Goal: Transaction & Acquisition: Purchase product/service

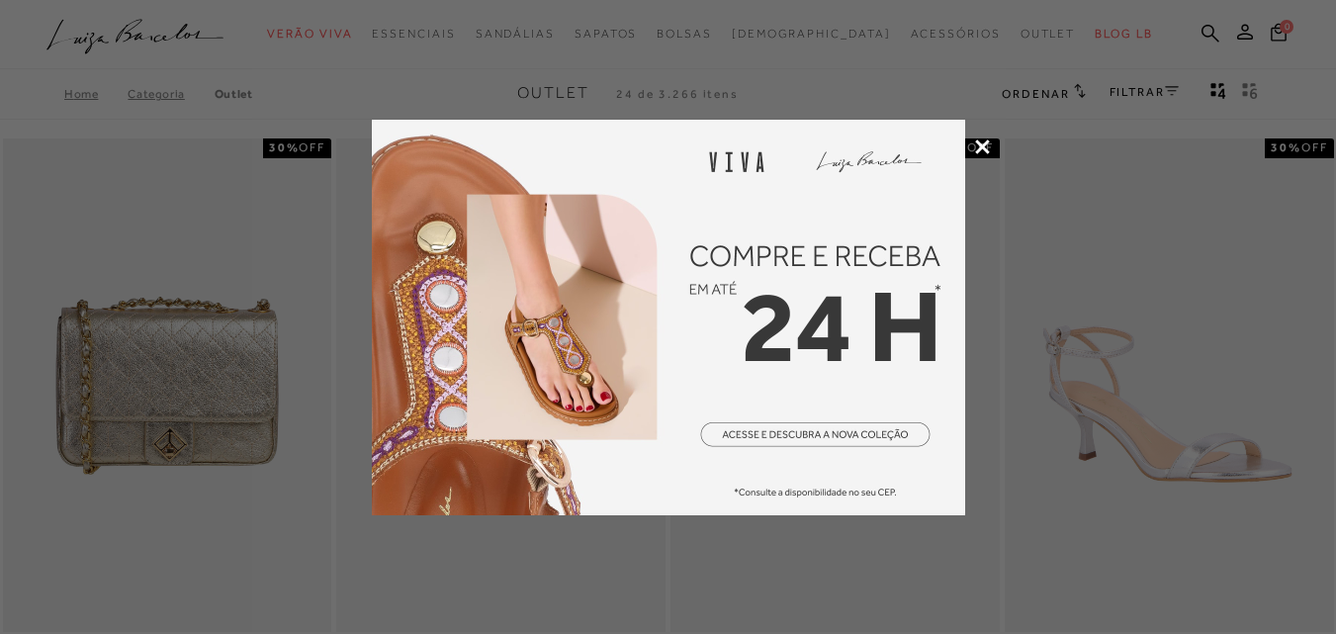
click at [982, 149] on icon at bounding box center [982, 146] width 15 height 15
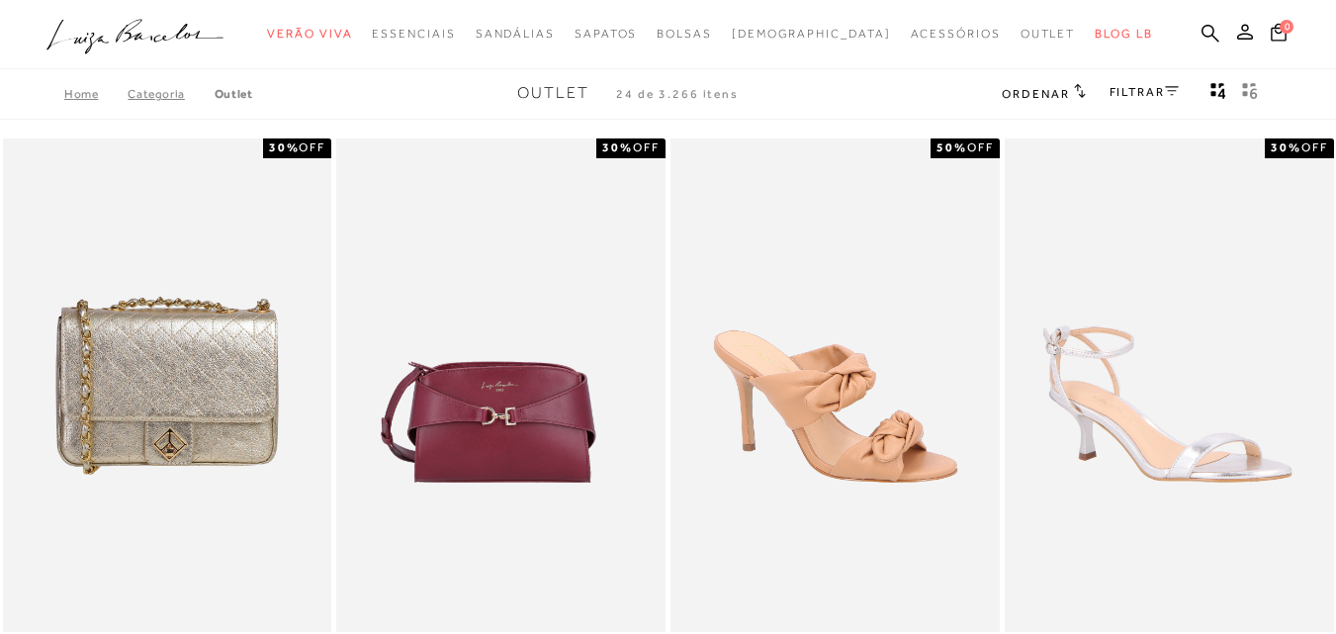
click at [1139, 103] on div "FILTRAR" at bounding box center [1144, 94] width 69 height 26
click at [1133, 86] on link "FILTRAR" at bounding box center [1144, 92] width 69 height 14
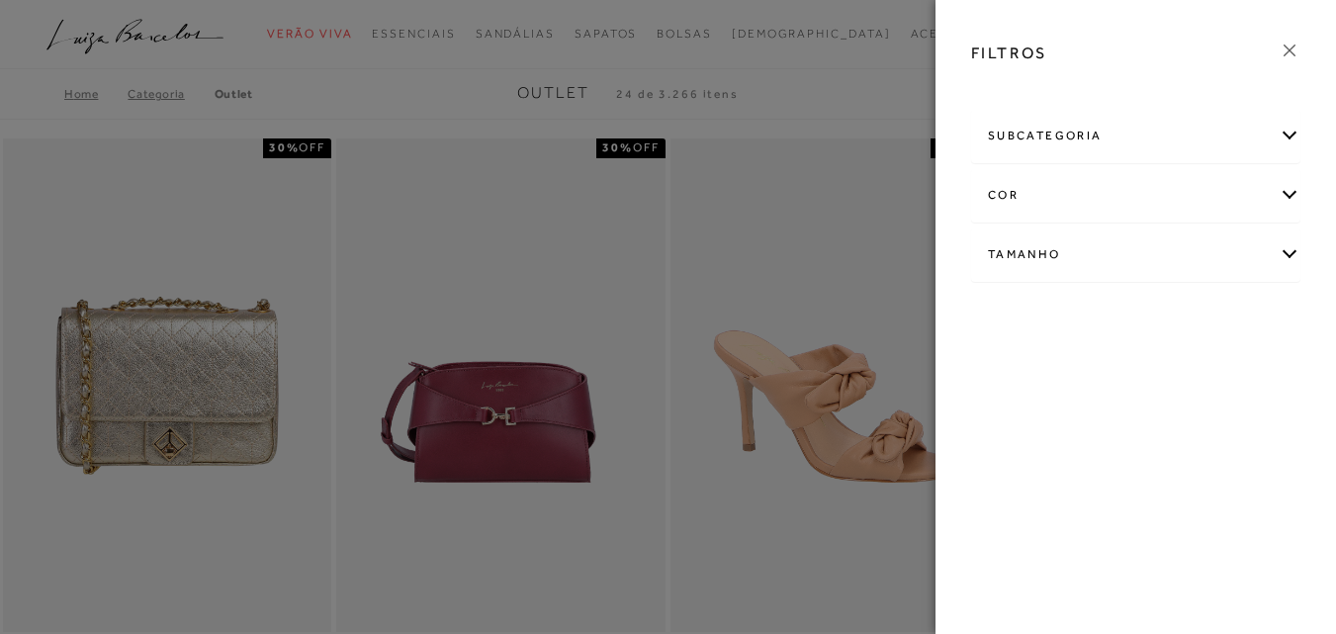
click at [1137, 143] on div "subcategoria" at bounding box center [1135, 136] width 327 height 52
click at [878, 102] on div at bounding box center [668, 317] width 1336 height 634
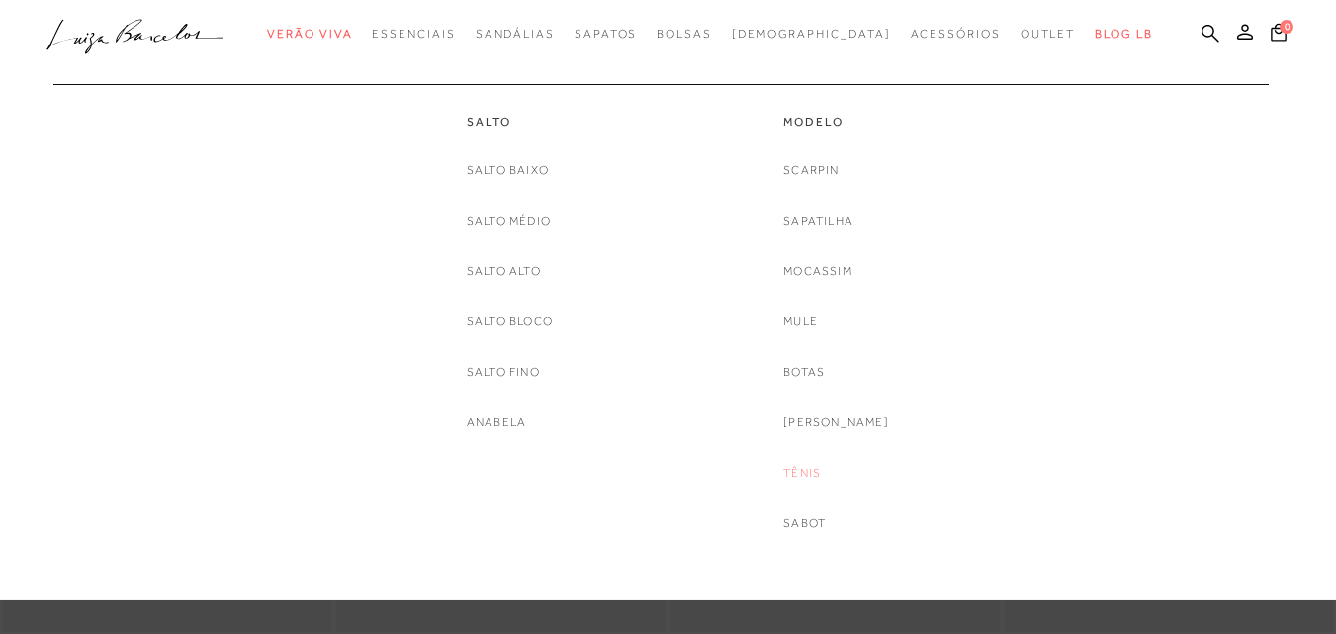
click at [818, 472] on link "Tênis" at bounding box center [802, 473] width 38 height 21
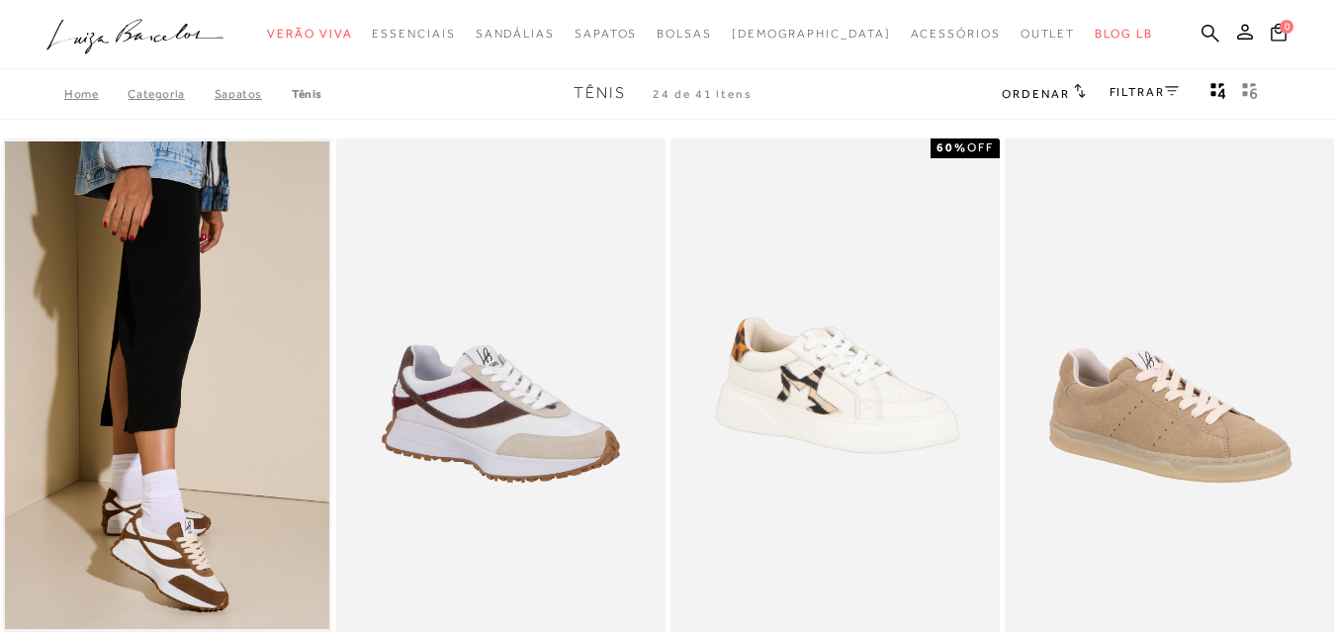
click at [1043, 89] on span "Ordenar" at bounding box center [1035, 94] width 67 height 14
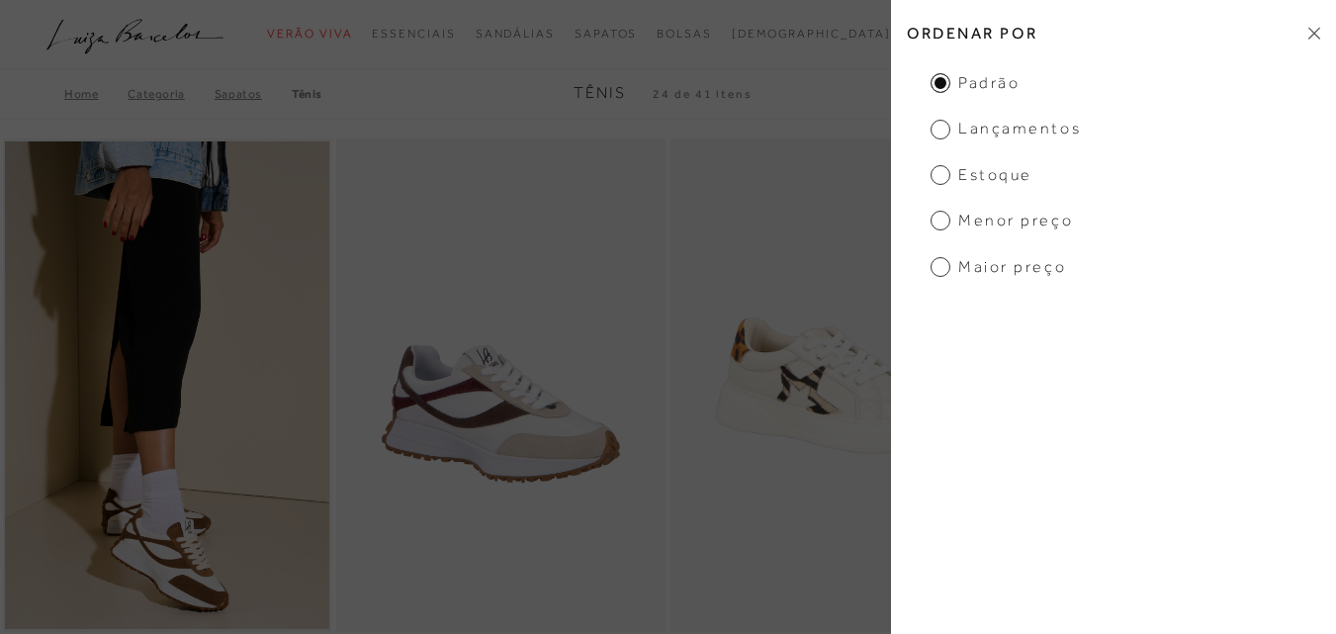
click at [979, 225] on span "Menor preço" at bounding box center [1002, 221] width 142 height 22
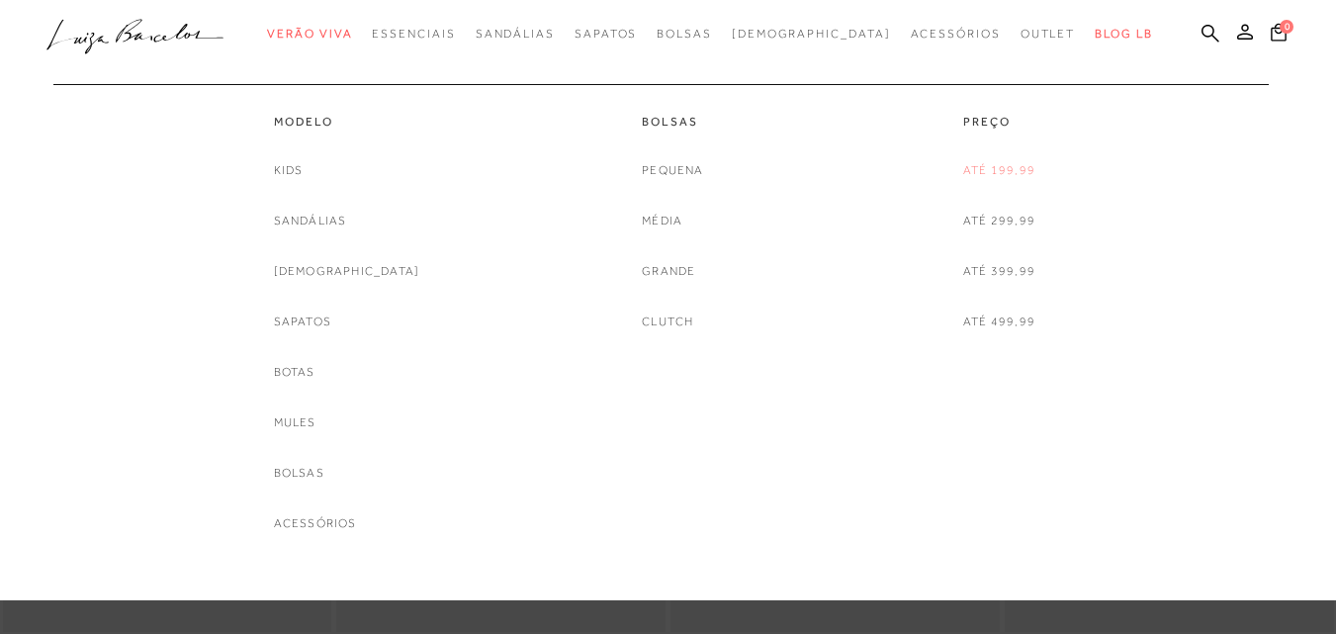
click at [996, 172] on link "Até 199,99" at bounding box center [999, 170] width 72 height 21
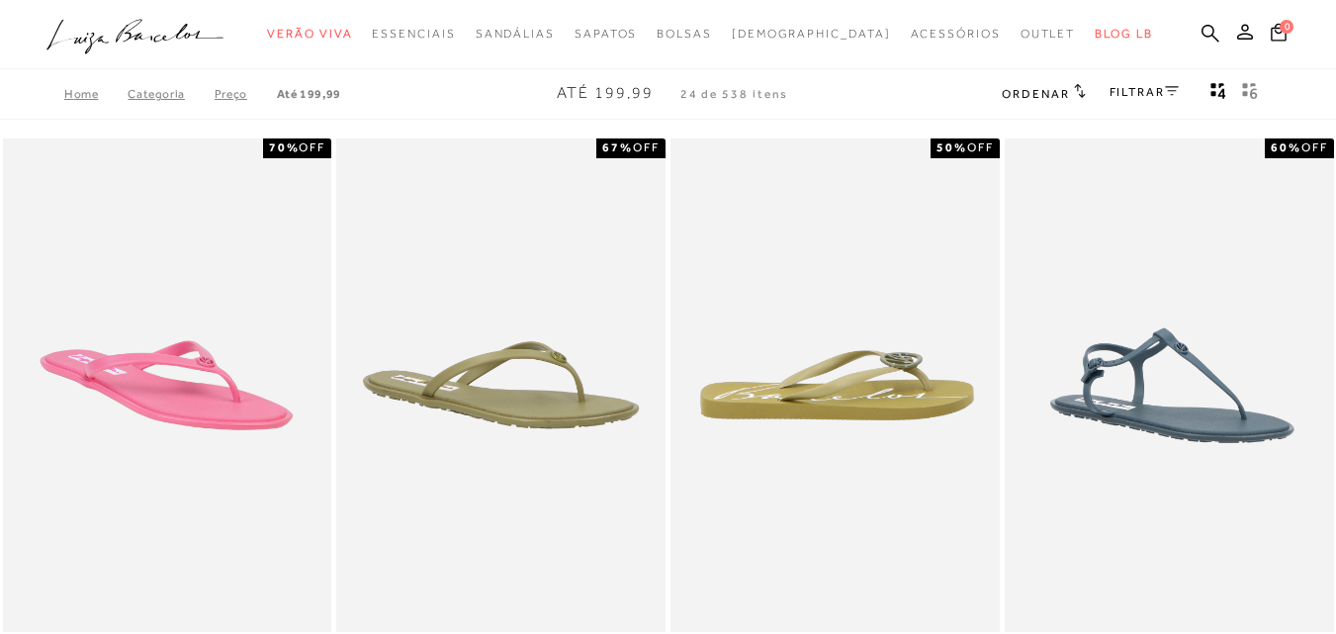
click at [996, 172] on ul at bounding box center [835, 385] width 325 height 488
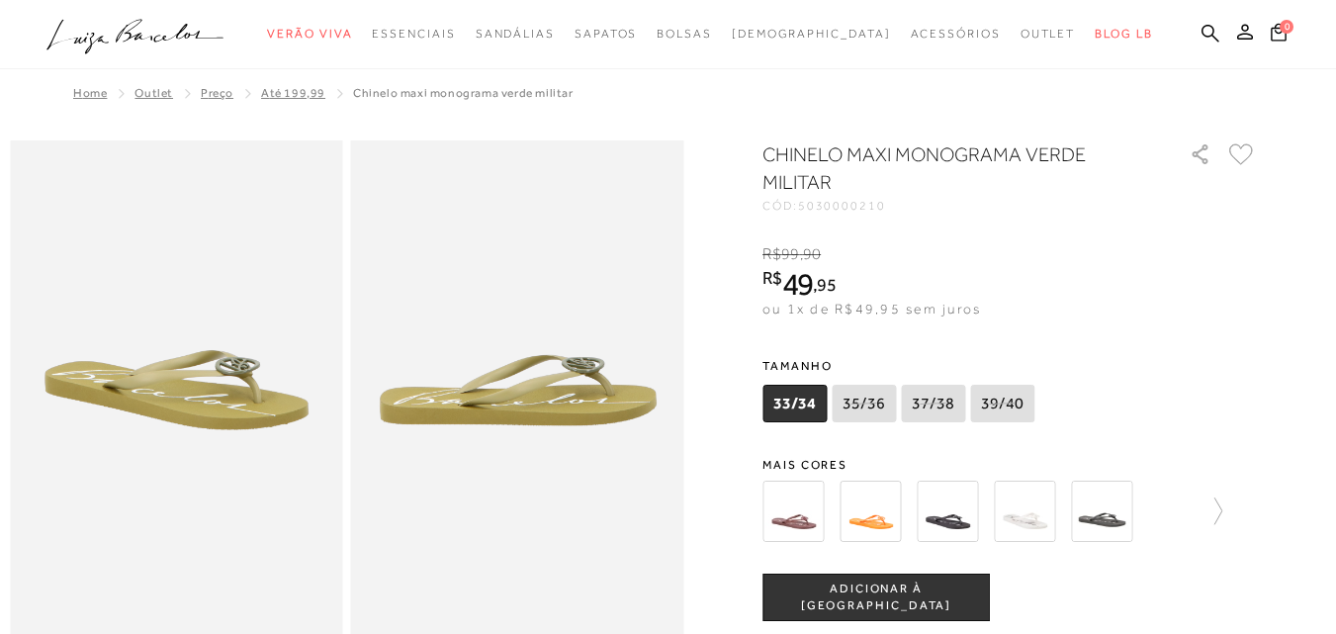
scroll to position [113, 0]
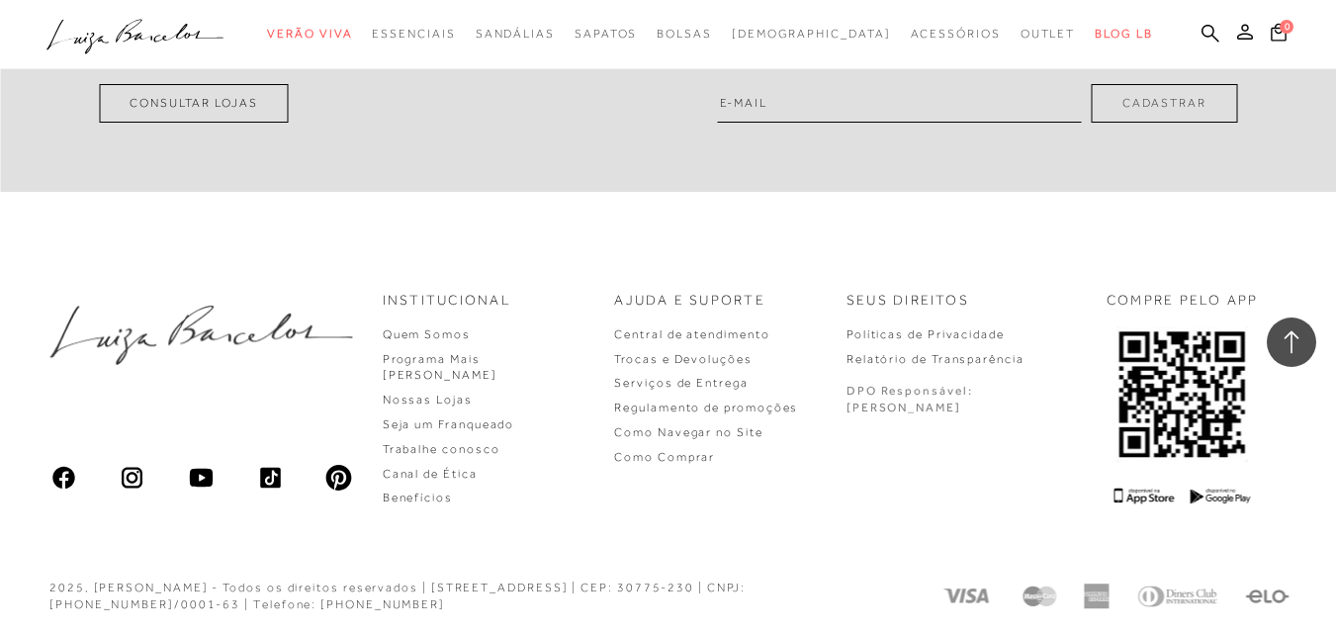
scroll to position [4322, 0]
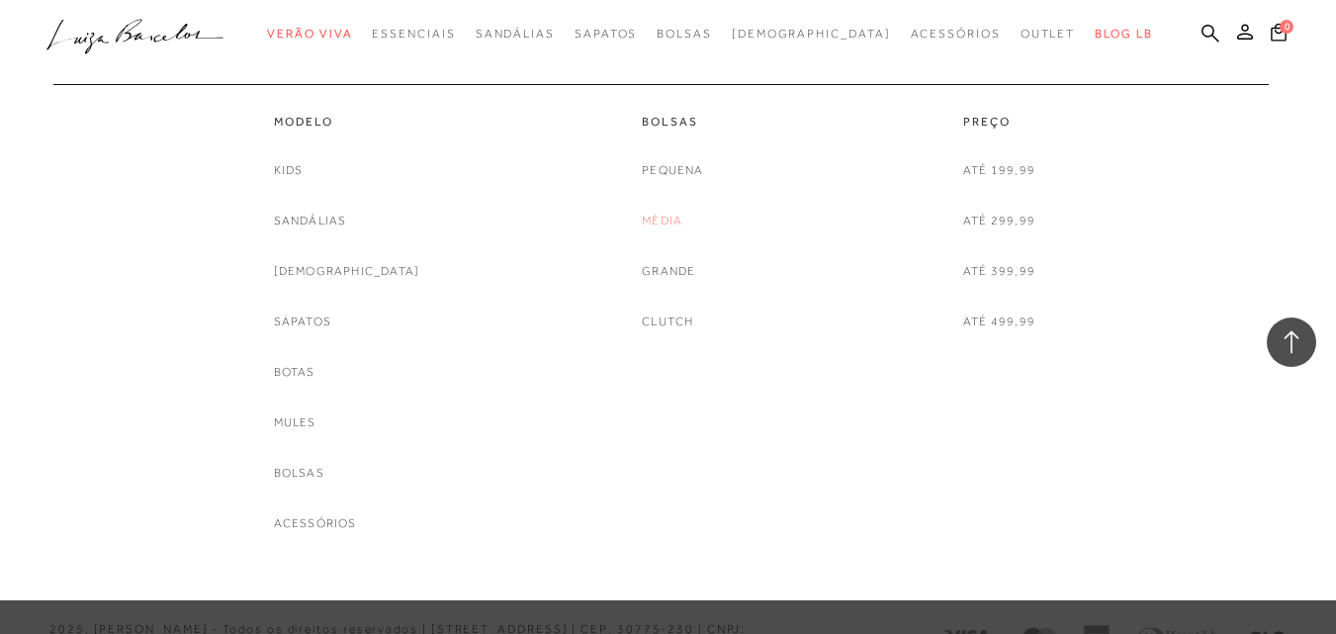
click at [672, 214] on link "Média" at bounding box center [662, 221] width 41 height 21
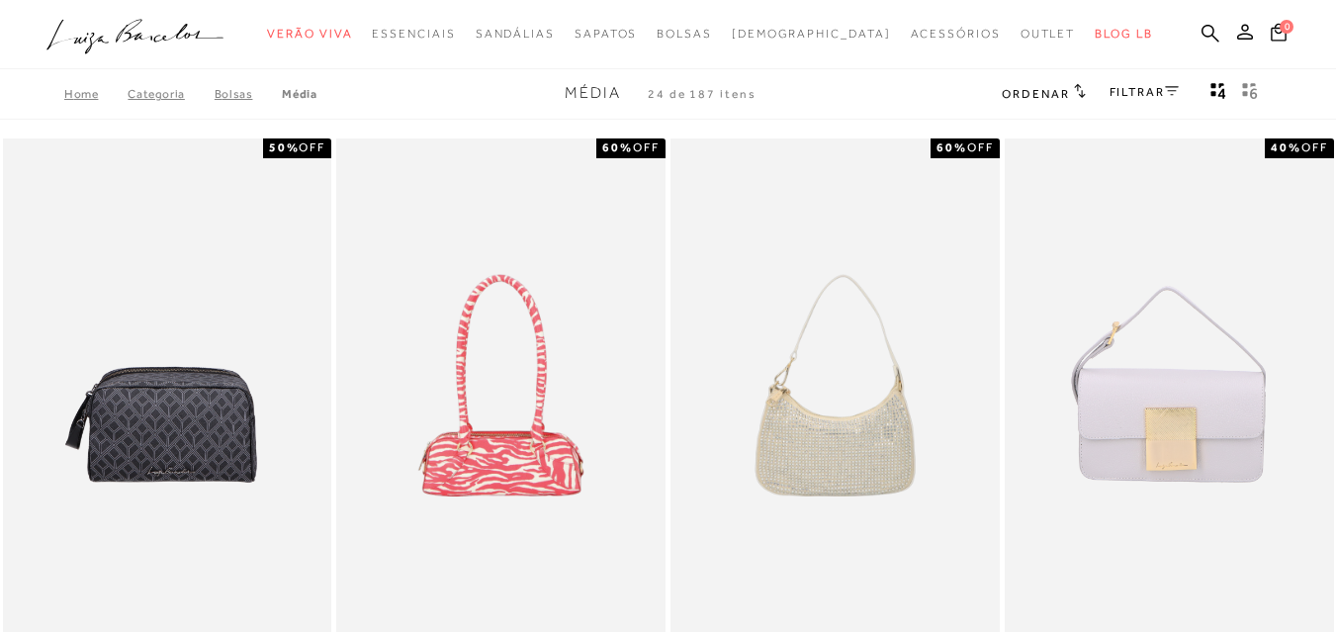
click at [1062, 97] on span "Ordenar" at bounding box center [1035, 94] width 67 height 14
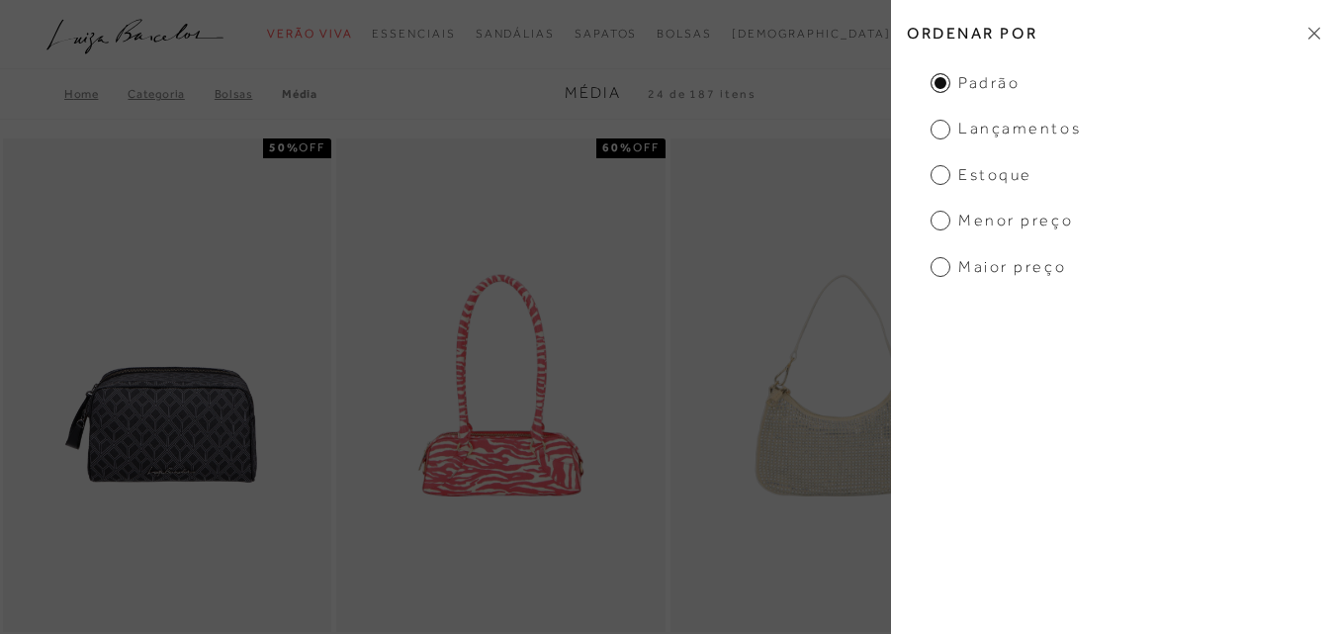
click at [974, 171] on span "Estoque" at bounding box center [982, 175] width 102 height 22
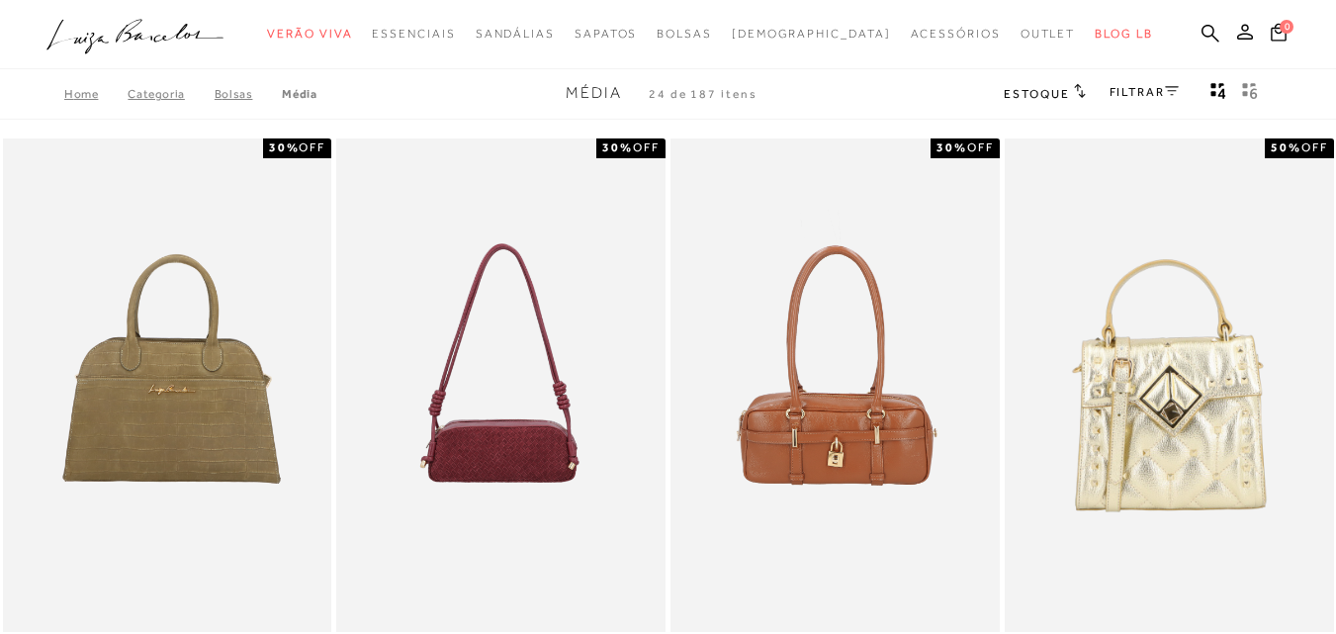
click at [1058, 97] on span "Estoque" at bounding box center [1036, 94] width 65 height 14
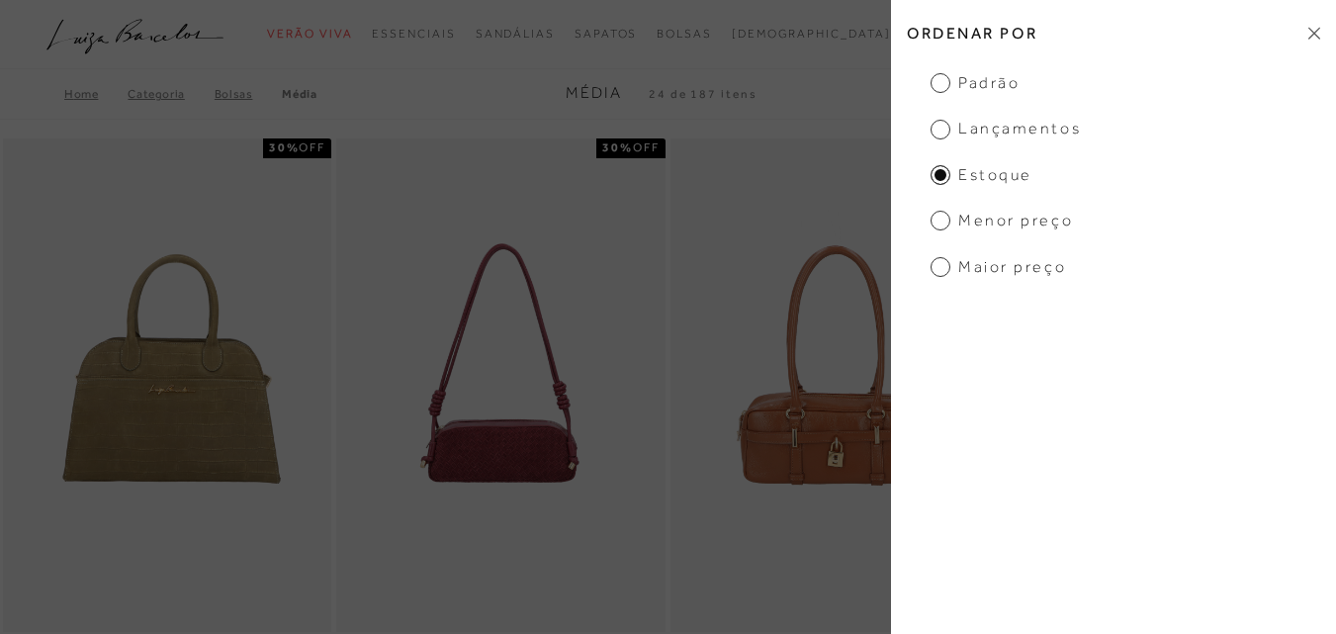
click at [984, 222] on span "Menor preço" at bounding box center [1002, 221] width 142 height 22
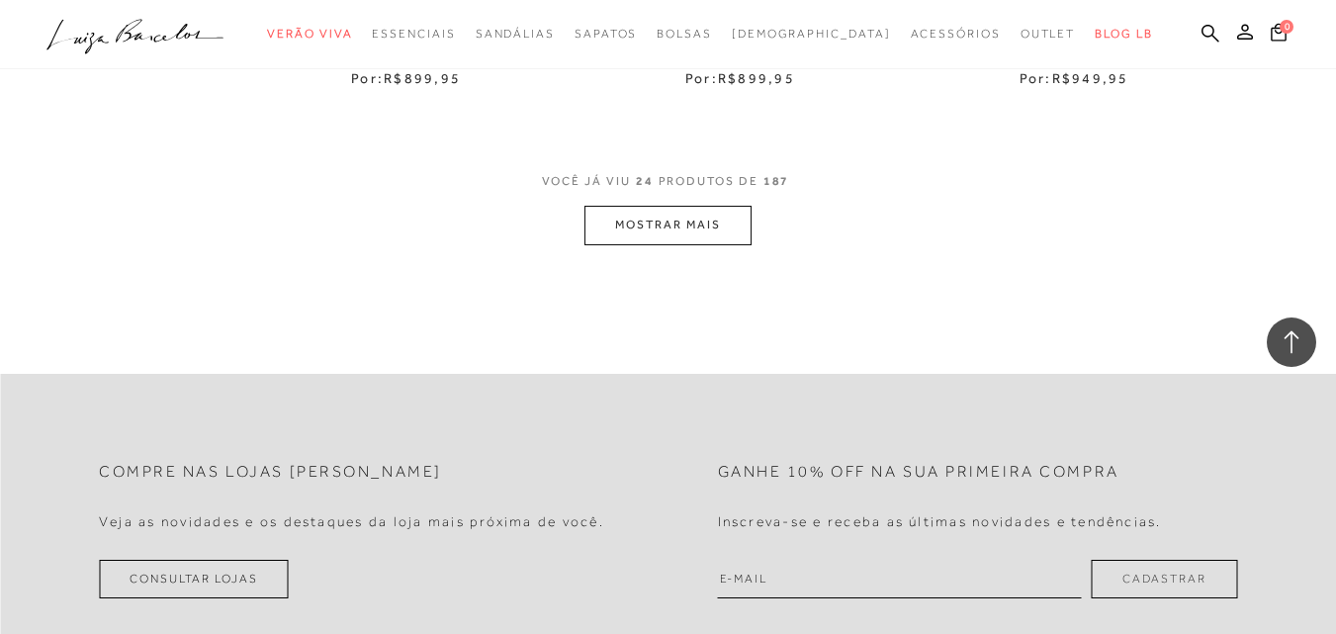
scroll to position [3922, 0]
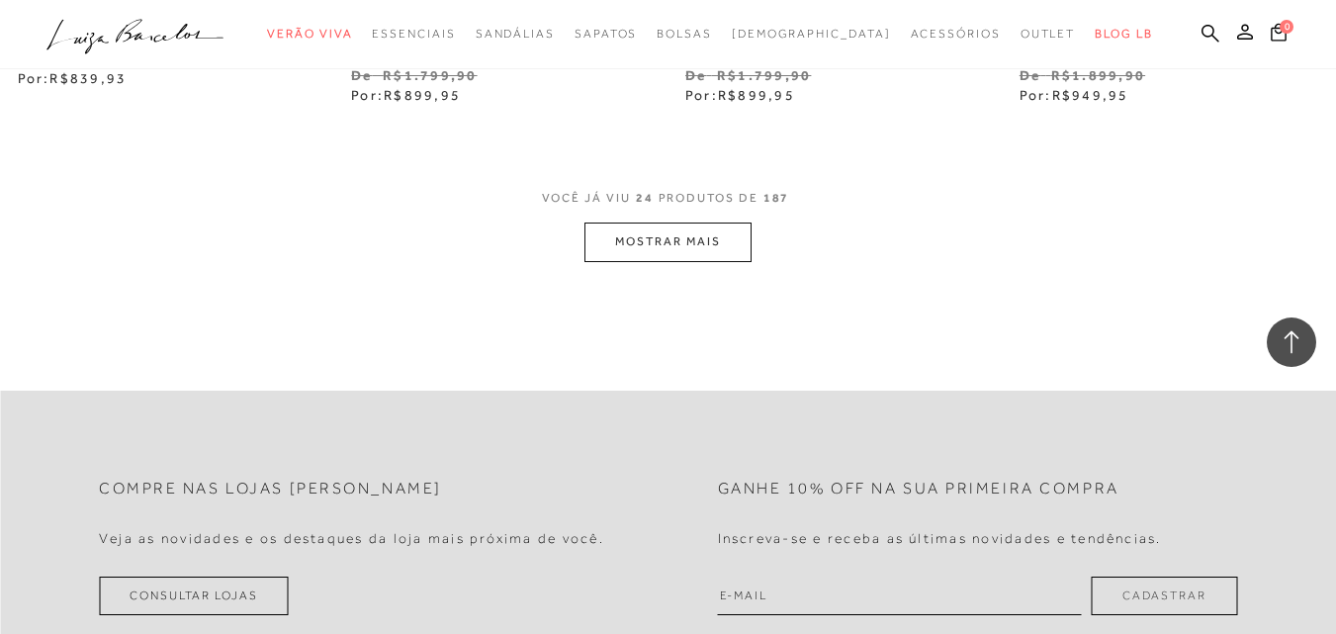
click at [707, 232] on button "MOSTRAR MAIS" at bounding box center [668, 242] width 166 height 39
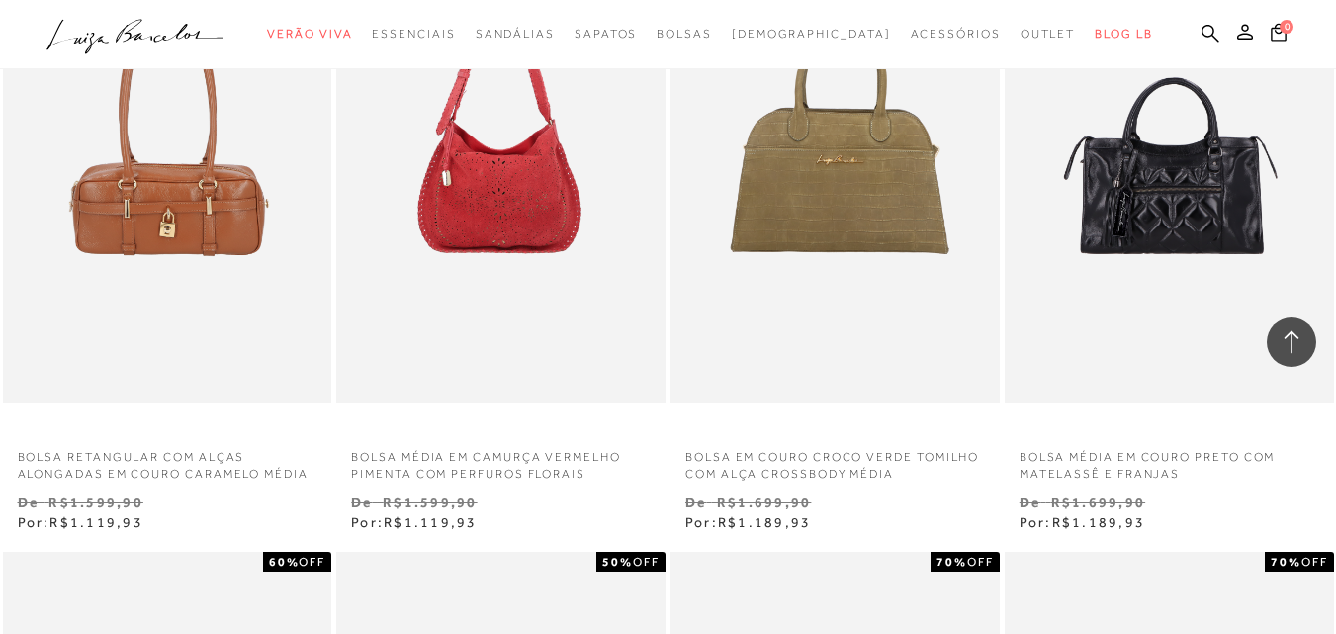
scroll to position [4330, 0]
